Goal: Task Accomplishment & Management: Manage account settings

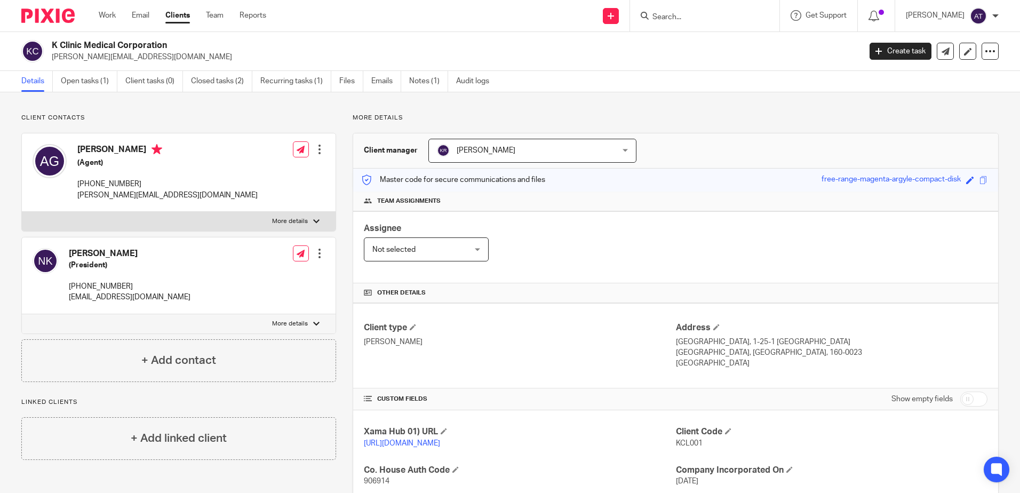
scroll to position [157, 0]
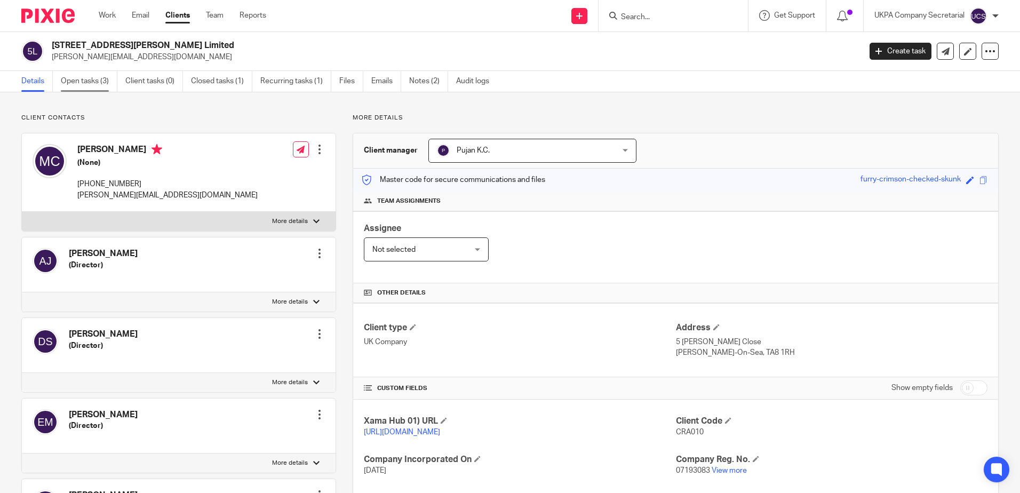
click at [90, 84] on link "Open tasks (3)" at bounding box center [89, 81] width 57 height 21
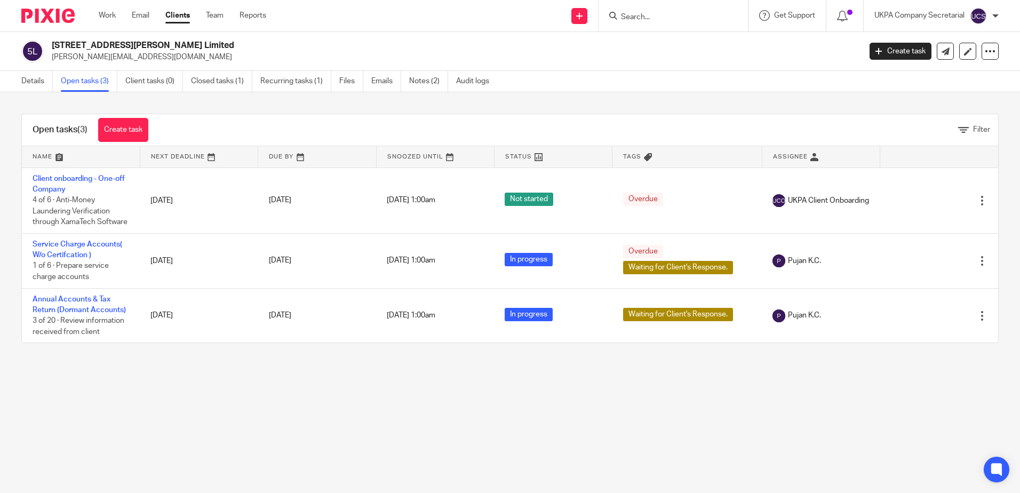
click at [29, 83] on link "Details" at bounding box center [36, 81] width 31 height 21
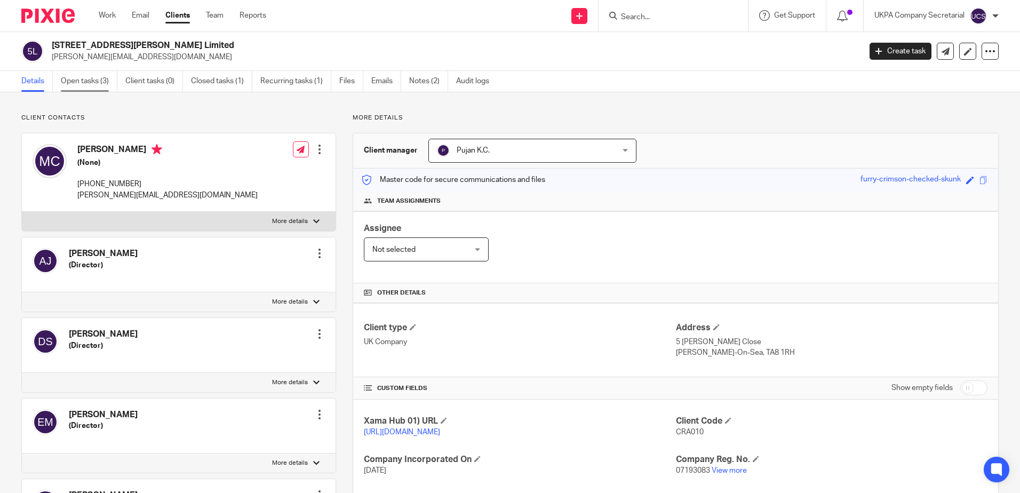
click at [99, 82] on link "Open tasks (3)" at bounding box center [89, 81] width 57 height 21
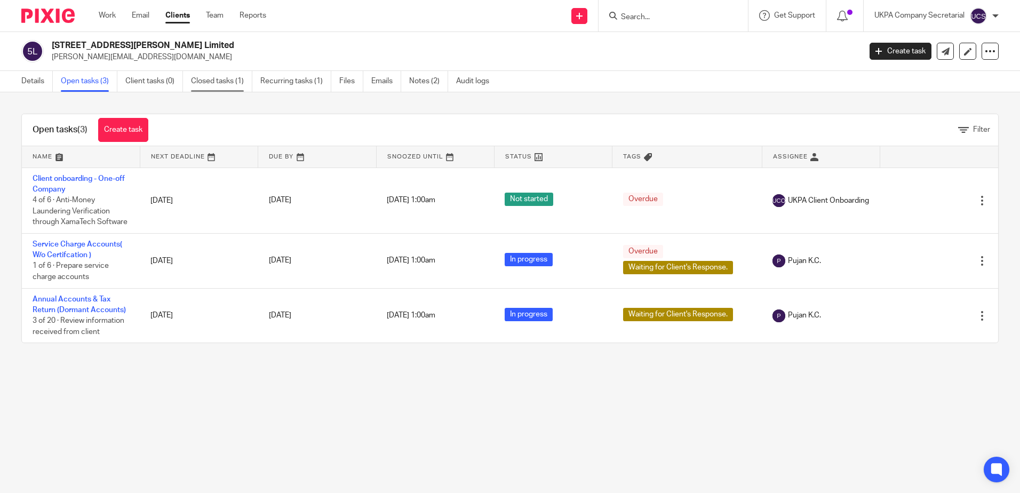
click at [229, 83] on link "Closed tasks (1)" at bounding box center [221, 81] width 61 height 21
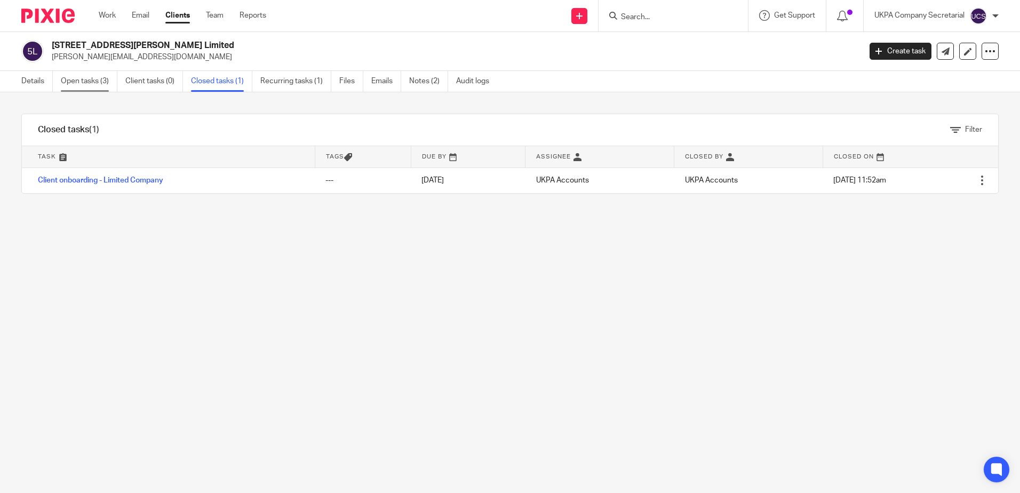
click at [92, 80] on link "Open tasks (3)" at bounding box center [89, 81] width 57 height 21
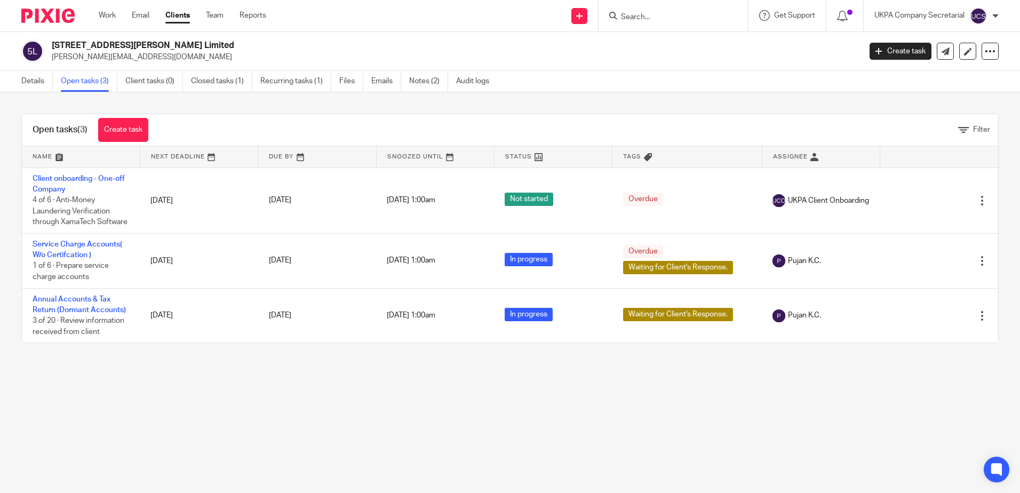
click at [767, 67] on div "[STREET_ADDRESS][PERSON_NAME] Limited [PERSON_NAME][EMAIL_ADDRESS][DOMAIN_NAME]…" at bounding box center [510, 51] width 1020 height 39
click at [792, 82] on div "Details Open tasks (3) Client tasks (0) Closed tasks (1) Recurring tasks (1) Fi…" at bounding box center [510, 81] width 1020 height 21
